Goal: Information Seeking & Learning: Find specific fact

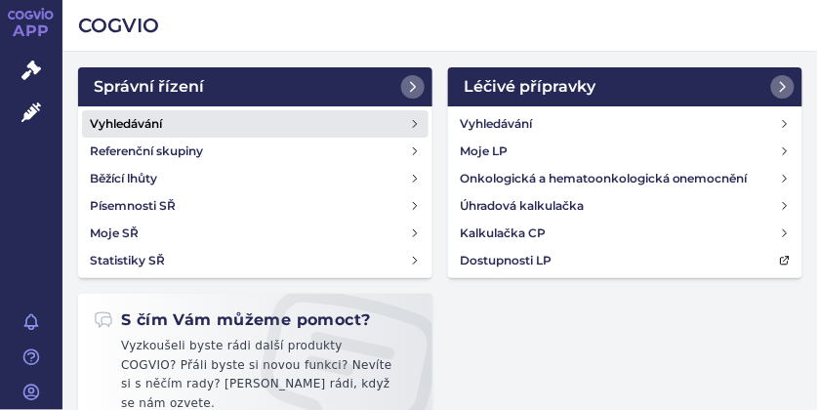
click at [129, 119] on h4 "Vyhledávání" at bounding box center [126, 124] width 72 height 20
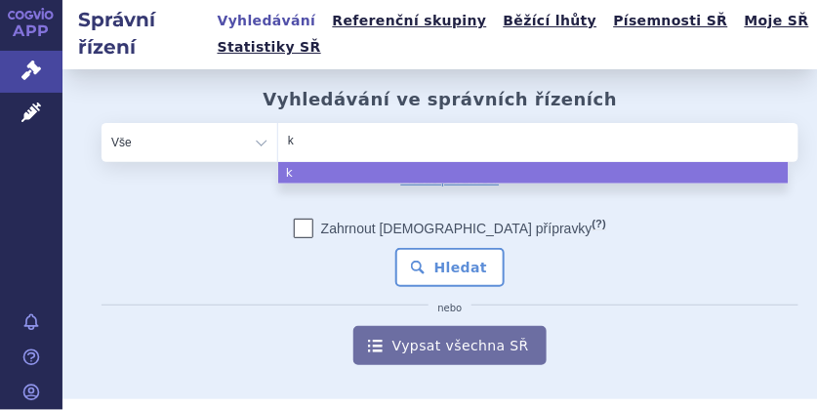
type input "ki"
type input "kis"
type input "kisq"
type input "kisqa"
type input "kisqal"
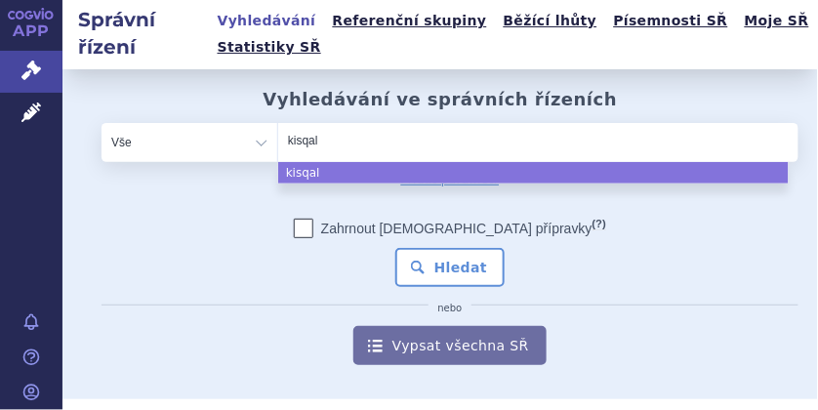
type input "kisqali"
select select "kisqali"
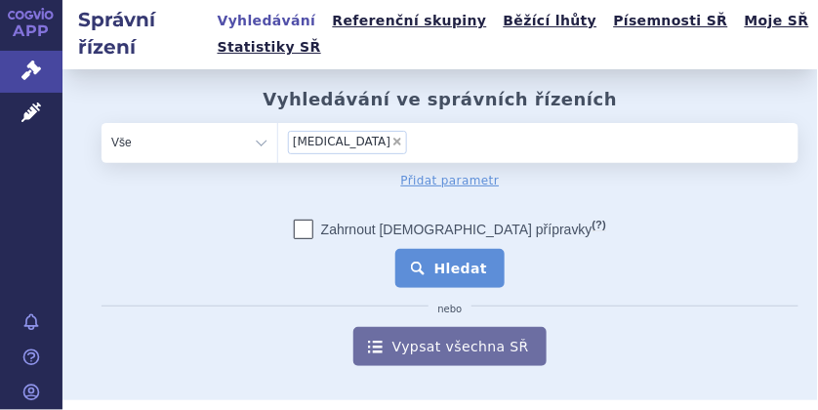
click at [453, 275] on button "Hledat" at bounding box center [450, 268] width 110 height 39
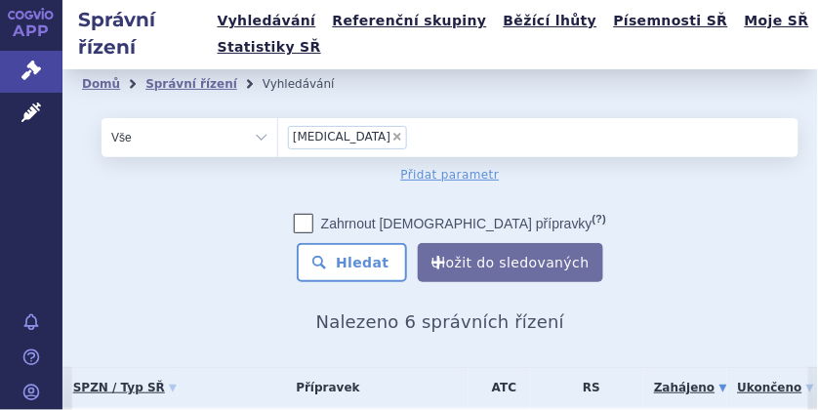
scroll to position [260, 0]
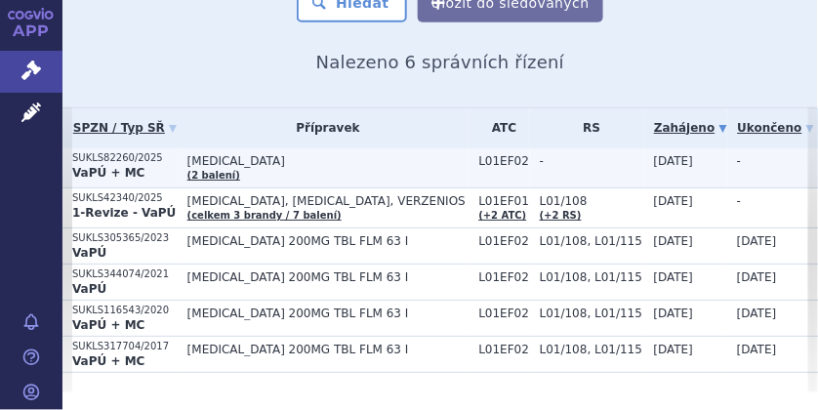
click at [108, 161] on p "SUKLS82260/2025" at bounding box center [124, 158] width 105 height 14
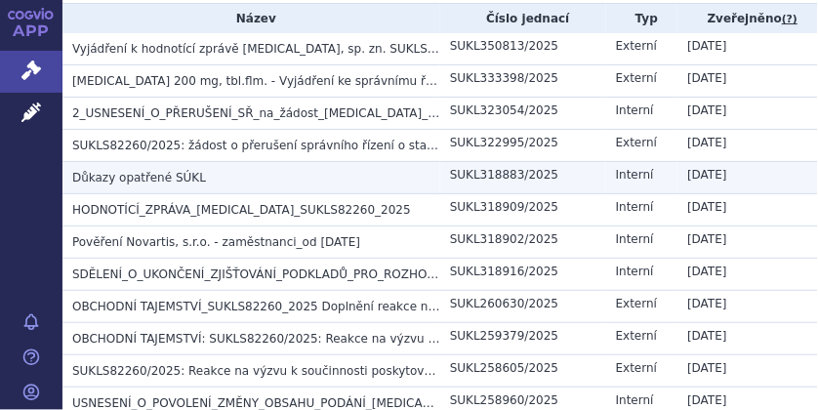
scroll to position [455, 0]
